Goal: Task Accomplishment & Management: Use online tool/utility

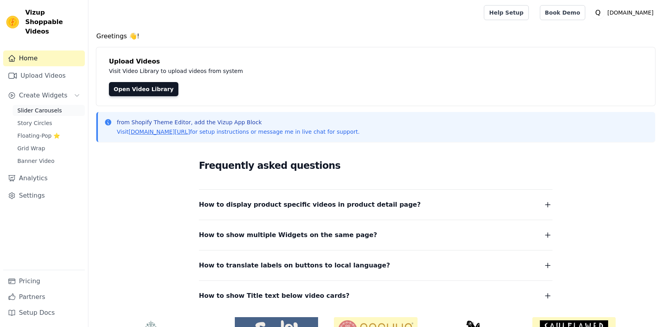
click at [51, 107] on span "Slider Carousels" at bounding box center [39, 111] width 45 height 8
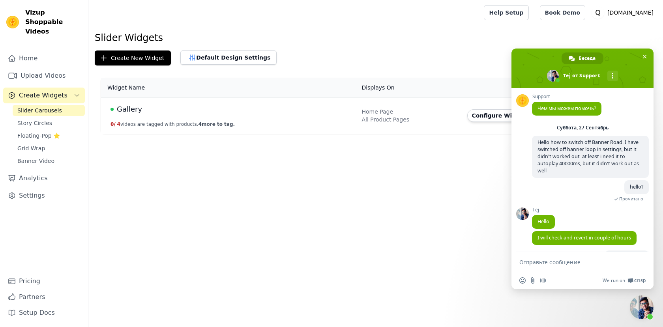
scroll to position [229, 0]
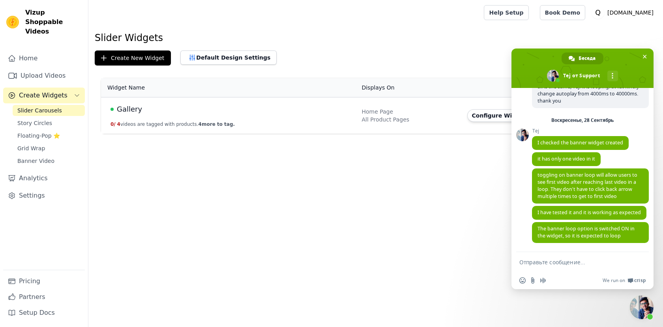
click at [350, 126] on td "Gallery 0 / 4 videos are tagged with products. 4 more to tag." at bounding box center [229, 116] width 256 height 37
click at [300, 121] on td "Gallery 0 / 4 videos are tagged with products. 4 more to tag." at bounding box center [229, 116] width 256 height 37
click at [190, 103] on td "Gallery 0 / 4 videos are tagged with products. 4 more to tag." at bounding box center [229, 116] width 256 height 37
click at [134, 107] on span "Gallery" at bounding box center [129, 109] width 25 height 11
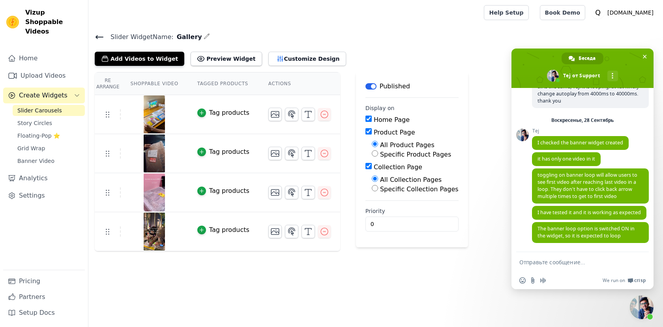
click at [47, 107] on span "Slider Carousels" at bounding box center [39, 111] width 45 height 8
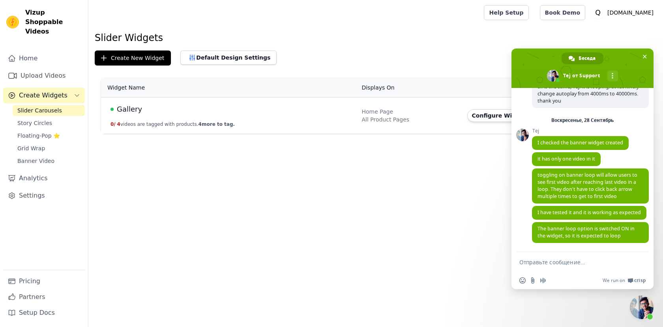
click at [46, 107] on span "Slider Carousels" at bounding box center [39, 111] width 45 height 8
click at [647, 53] on span "Закрыть чат" at bounding box center [645, 57] width 8 height 8
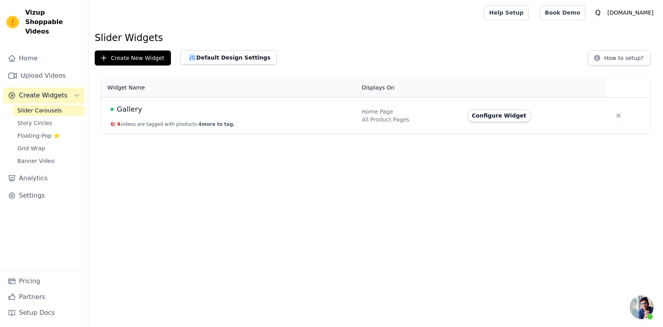
click at [60, 105] on link "Slider Carousels" at bounding box center [49, 110] width 72 height 11
click at [43, 91] on span "Create Widgets" at bounding box center [43, 95] width 49 height 9
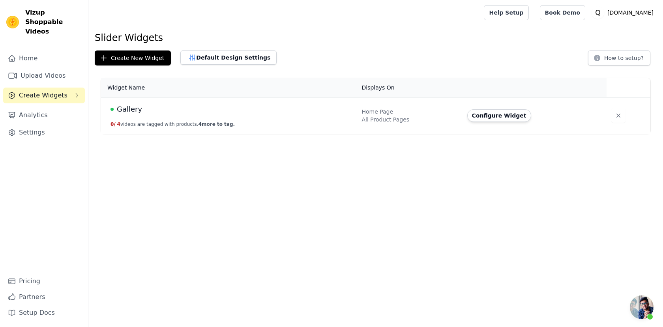
click at [40, 57] on div "Home Upload Videos Create Widgets Analytics Settings" at bounding box center [44, 161] width 82 height 220
click at [40, 69] on link "Upload Videos" at bounding box center [44, 76] width 82 height 16
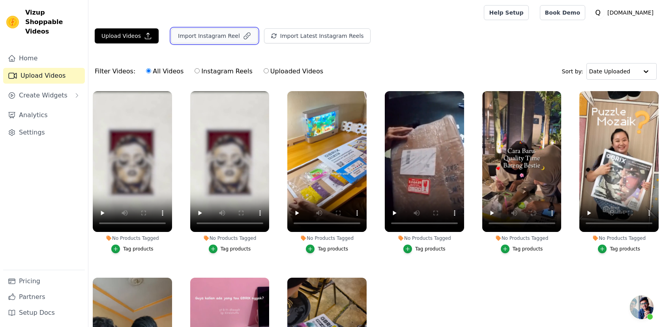
click at [208, 32] on button "Import Instagram Reel" at bounding box center [214, 35] width 86 height 15
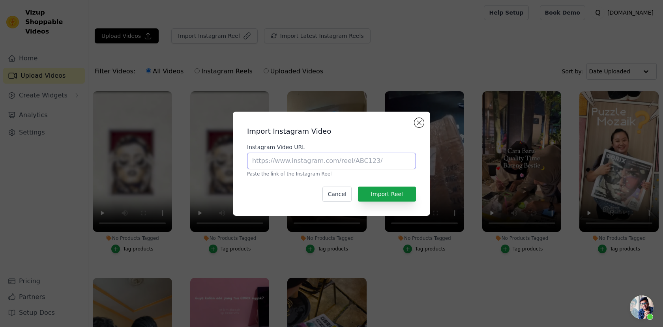
click at [306, 160] on input "Instagram Video URL" at bounding box center [331, 161] width 169 height 17
paste input "https://www.instagram.com/p/DOf7b0nEgHu/"
type input "https://www.instagram.com/p/DOf7b0nEgHu/"
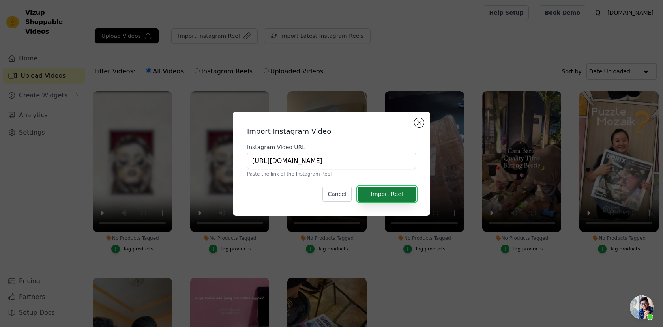
click at [397, 201] on button "Import Reel" at bounding box center [387, 194] width 58 height 15
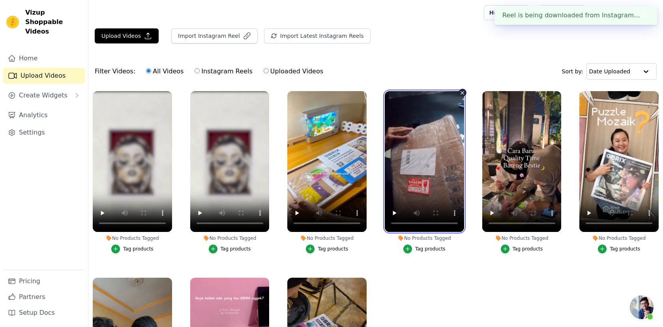
click at [389, 195] on video at bounding box center [424, 161] width 79 height 141
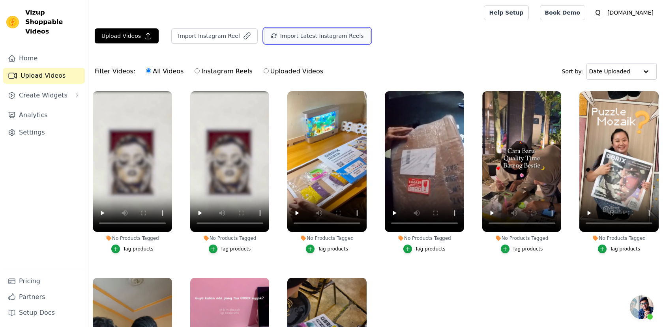
click at [300, 36] on button "Import Latest Instagram Reels" at bounding box center [317, 35] width 107 height 15
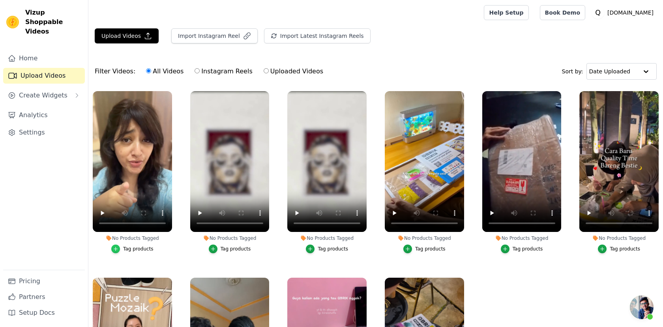
click at [119, 247] on div "button" at bounding box center [115, 249] width 9 height 9
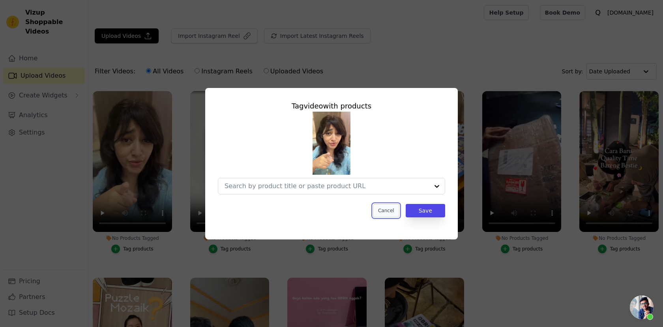
click at [390, 212] on button "Cancel" at bounding box center [386, 210] width 26 height 13
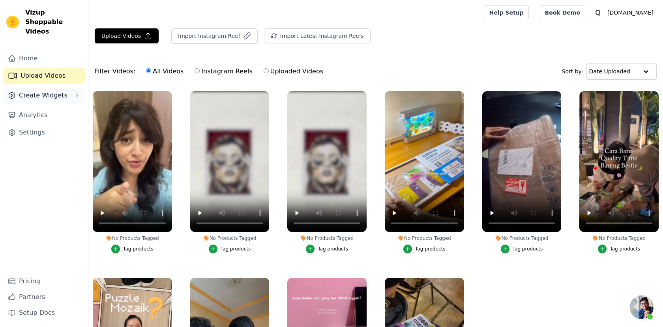
click at [38, 91] on span "Create Widgets" at bounding box center [43, 95] width 49 height 9
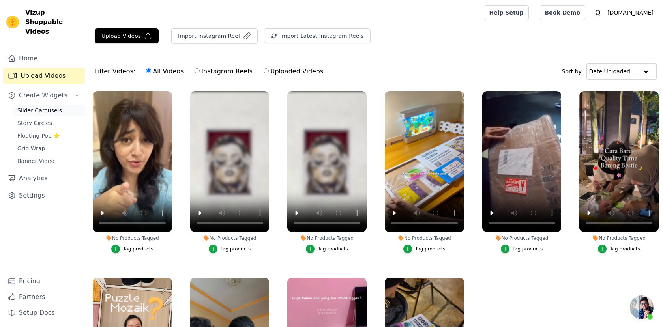
click at [42, 107] on span "Slider Carousels" at bounding box center [39, 111] width 45 height 8
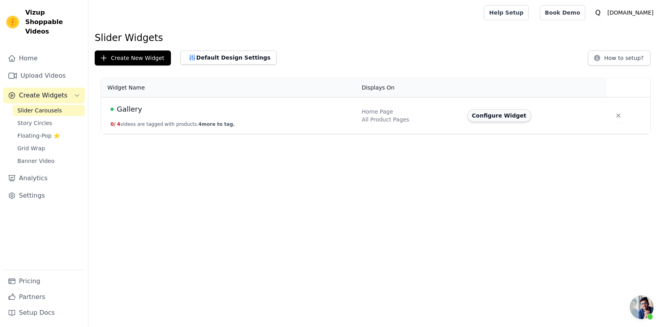
click at [494, 114] on button "Configure Widget" at bounding box center [500, 115] width 64 height 13
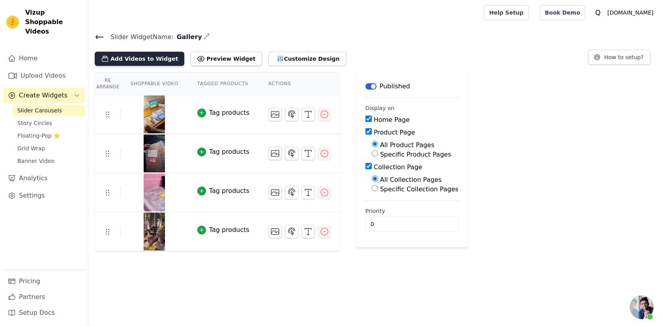
click at [148, 59] on button "Add Videos to Widget" at bounding box center [140, 59] width 90 height 14
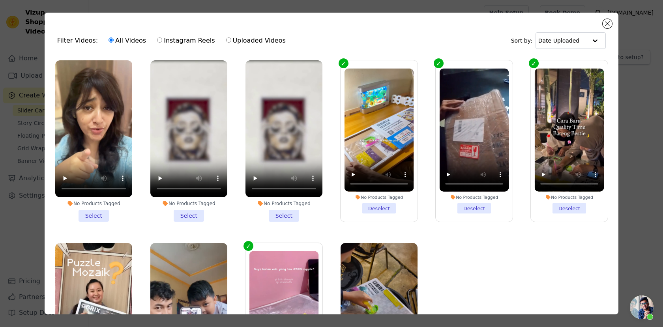
click at [97, 213] on li "No Products Tagged Select" at bounding box center [93, 141] width 77 height 162
click at [0, 0] on input "No Products Tagged Select" at bounding box center [0, 0] width 0 height 0
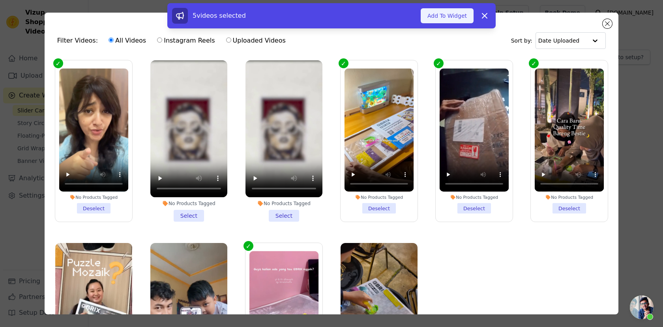
click at [453, 13] on button "Add To Widget" at bounding box center [447, 15] width 53 height 15
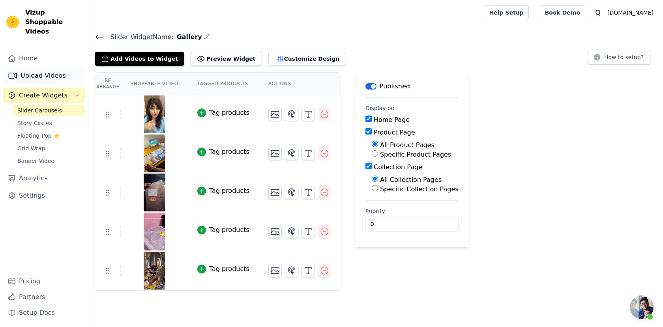
click at [45, 68] on link "Upload Videos" at bounding box center [44, 76] width 82 height 16
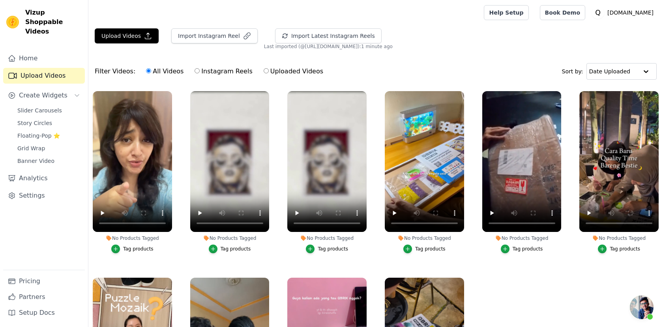
scroll to position [229, 0]
click at [57, 68] on link "Upload Videos" at bounding box center [44, 76] width 82 height 16
click at [58, 91] on span "Create Widgets" at bounding box center [43, 95] width 49 height 9
click at [38, 68] on link "Upload Videos" at bounding box center [44, 76] width 82 height 16
click at [39, 77] on div "Home Upload Videos Create Widgets Analytics Settings" at bounding box center [44, 161] width 82 height 220
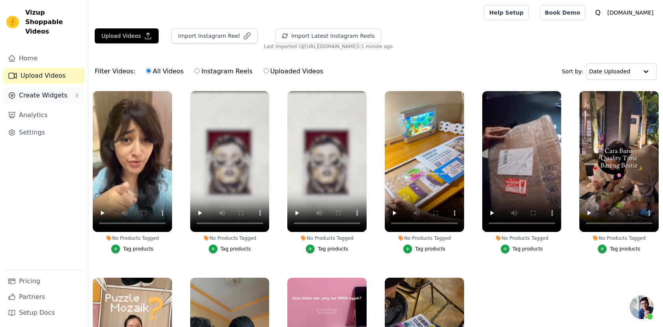
click at [41, 91] on span "Create Widgets" at bounding box center [43, 95] width 49 height 9
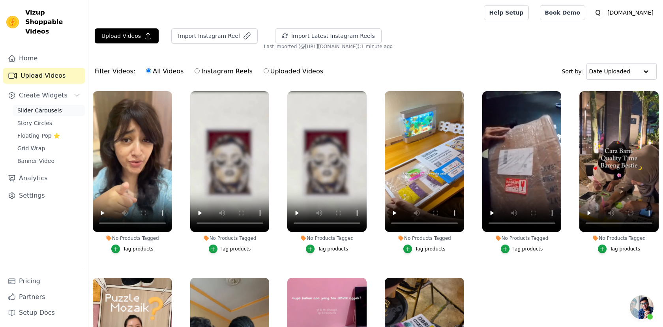
click at [41, 107] on span "Slider Carousels" at bounding box center [39, 111] width 45 height 8
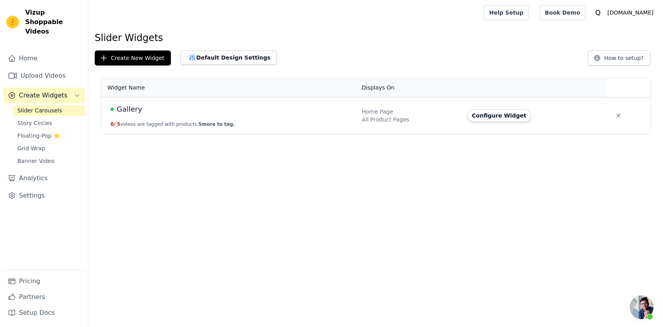
click at [481, 108] on td "Configure Widget" at bounding box center [535, 116] width 145 height 37
click at [484, 113] on button "Configure Widget" at bounding box center [500, 115] width 64 height 13
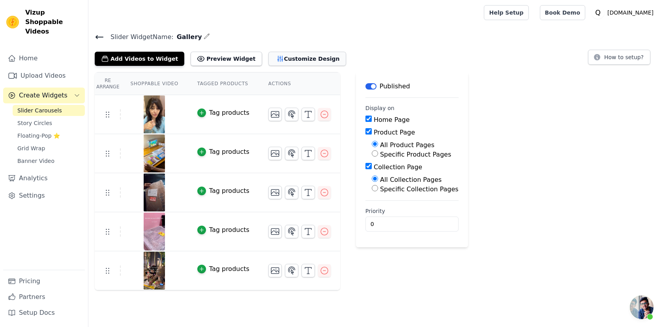
click at [292, 59] on button "Customize Design" at bounding box center [308, 59] width 78 height 14
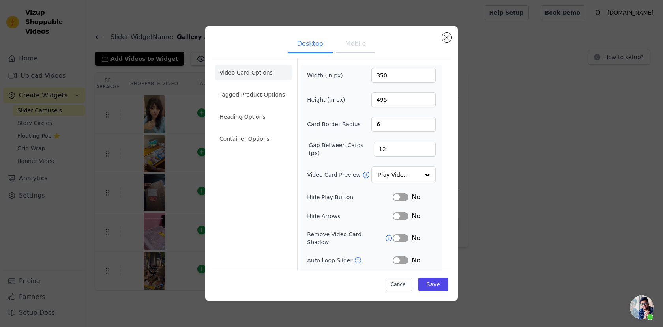
click at [250, 71] on li "Video Card Options" at bounding box center [254, 73] width 78 height 16
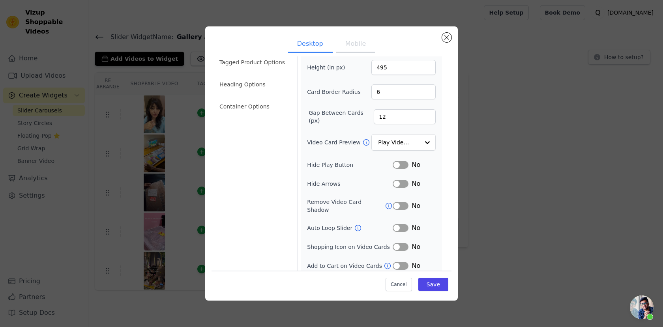
click at [350, 45] on button "Mobile" at bounding box center [355, 44] width 39 height 17
click at [312, 45] on button "Desktop" at bounding box center [310, 44] width 45 height 17
click at [263, 67] on li "Tagged Product Options" at bounding box center [254, 62] width 78 height 16
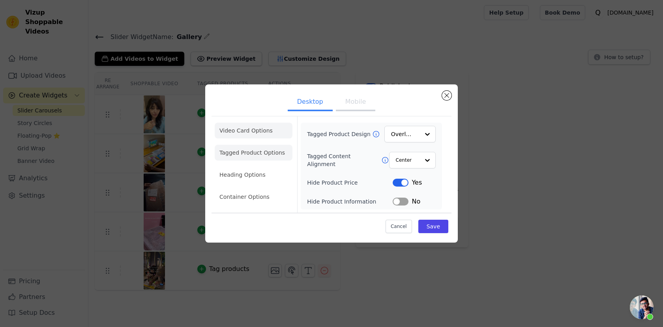
click at [254, 128] on li "Video Card Options" at bounding box center [254, 131] width 78 height 16
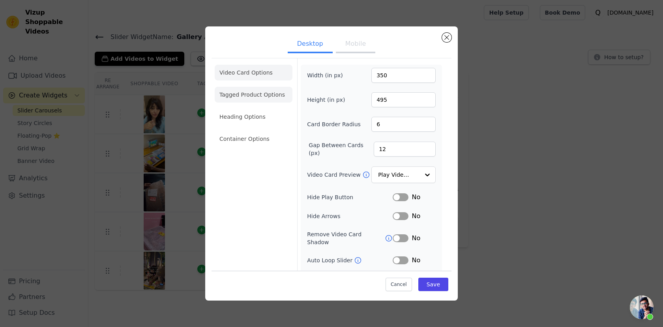
click at [249, 93] on li "Tagged Product Options" at bounding box center [254, 95] width 78 height 16
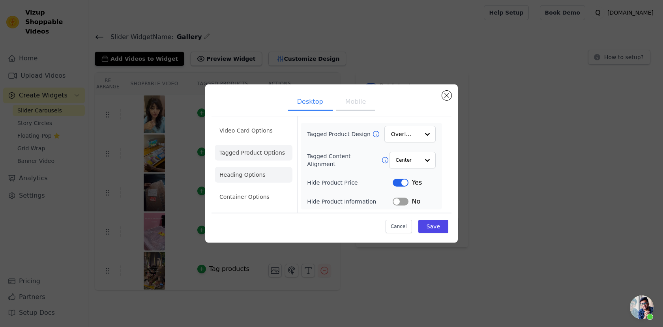
click at [246, 177] on li "Heading Options" at bounding box center [254, 175] width 78 height 16
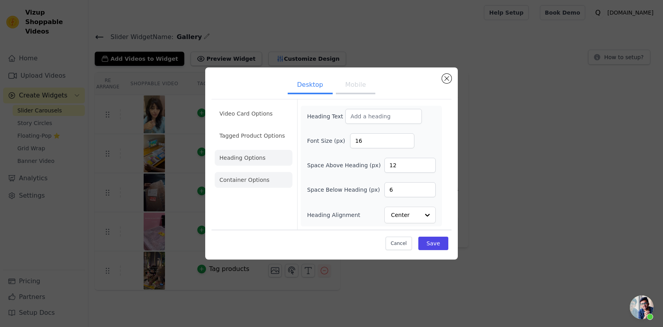
click at [258, 183] on li "Container Options" at bounding box center [254, 180] width 78 height 16
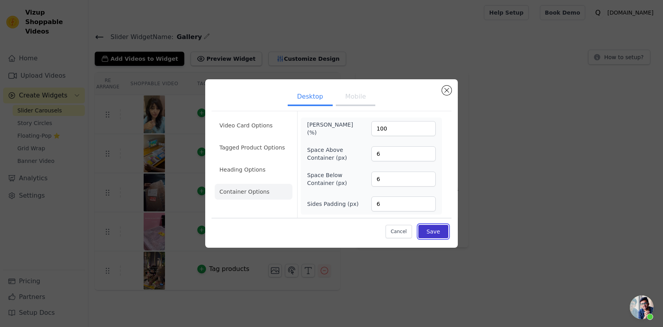
click at [434, 230] on button "Save" at bounding box center [434, 231] width 30 height 13
